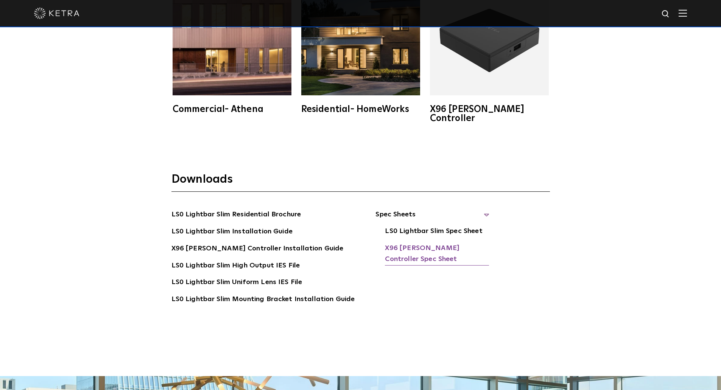
click at [422, 243] on link "X96 [PERSON_NAME] Controller Spec Sheet" at bounding box center [437, 254] width 104 height 23
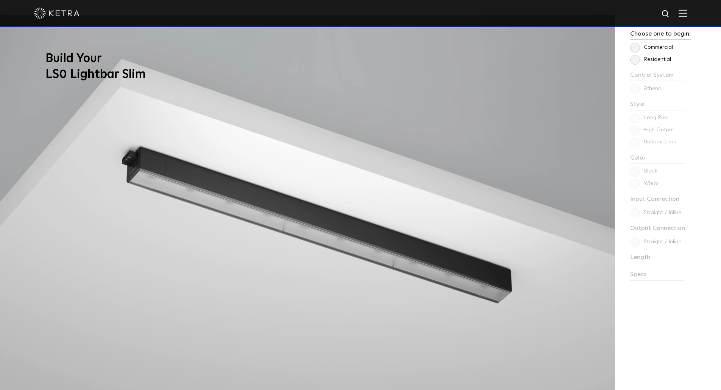
scroll to position [743, 0]
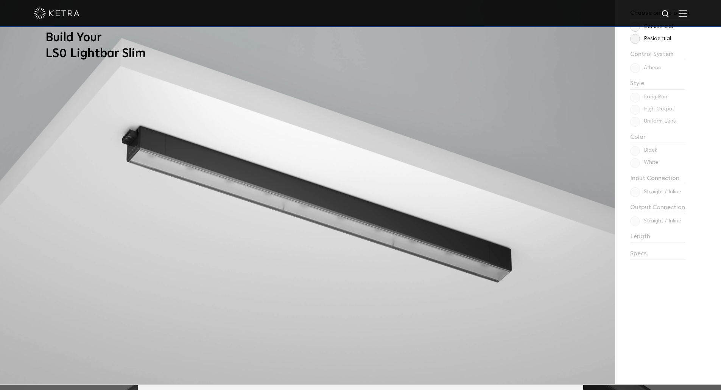
click at [633, 44] on div "Choose one to begin: Commercial Residential Control System Athena HomeWorks Sty…" at bounding box center [668, 189] width 106 height 390
click at [636, 42] on label "Residential" at bounding box center [650, 39] width 41 height 6
click at [0, 0] on input "Residential" at bounding box center [0, 0] width 0 height 0
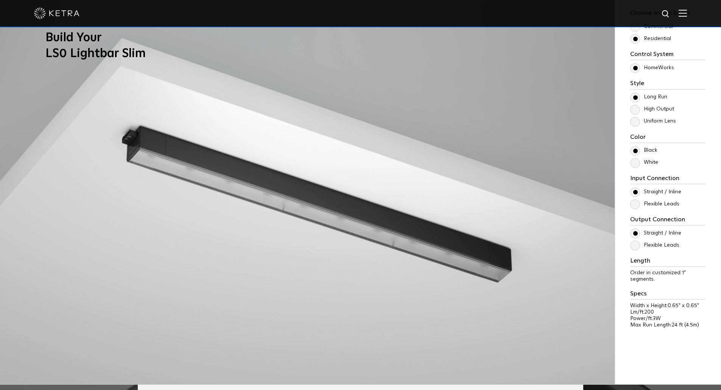
click at [637, 122] on label "Uniform Lens" at bounding box center [653, 121] width 46 height 6
click at [0, 0] on input "Uniform Lens" at bounding box center [0, 0] width 0 height 0
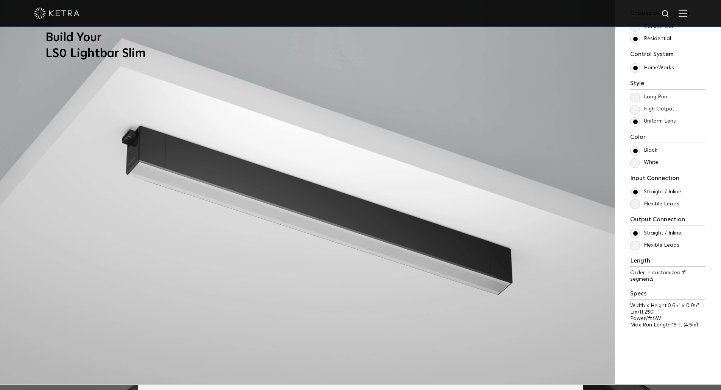
click at [640, 204] on label "Flexible Leads" at bounding box center [654, 204] width 49 height 6
click at [0, 0] on input "Flexible Leads" at bounding box center [0, 0] width 0 height 0
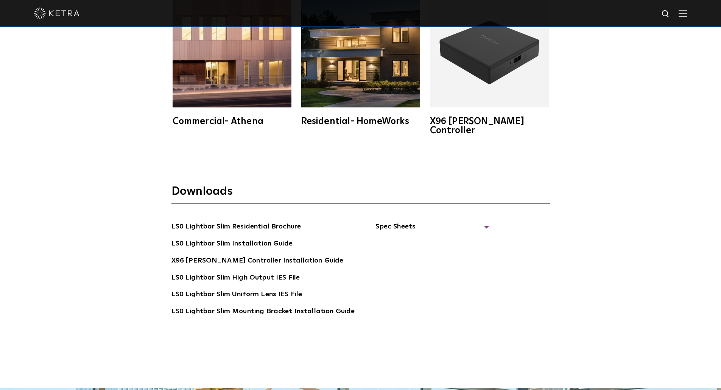
scroll to position [1545, 0]
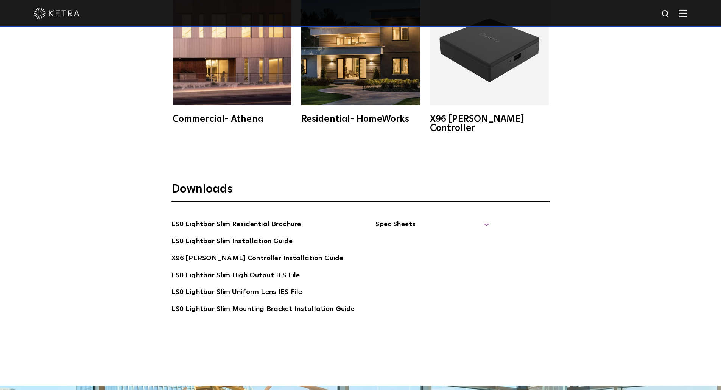
click at [397, 219] on span "Spec Sheets" at bounding box center [432, 227] width 114 height 17
click at [414, 236] on link "LS0 Lightbar Slim Spec Sheet" at bounding box center [433, 242] width 97 height 12
click at [406, 253] on link "X96 [PERSON_NAME] Controller Spec Sheet" at bounding box center [437, 264] width 104 height 23
click at [413, 236] on link "LS0 Lightbar Slim Spec Sheet" at bounding box center [433, 242] width 97 height 12
